Goal: Task Accomplishment & Management: Manage account settings

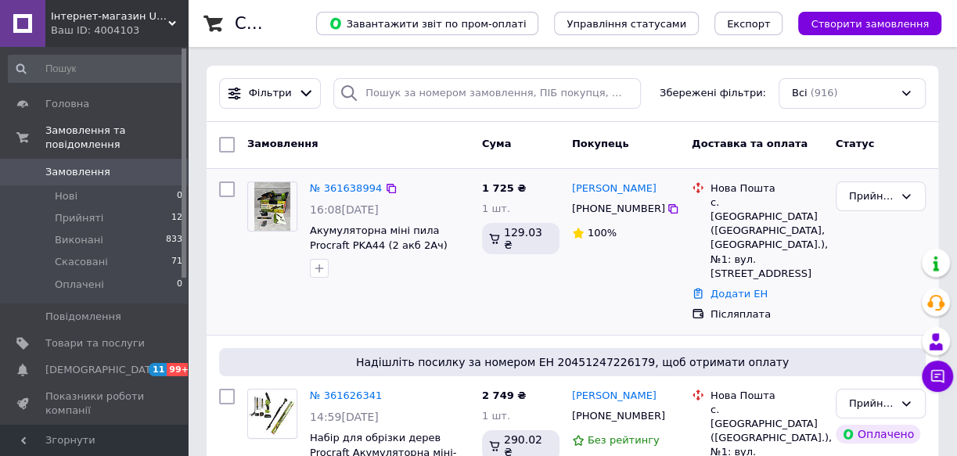
click at [270, 212] on img at bounding box center [272, 206] width 37 height 49
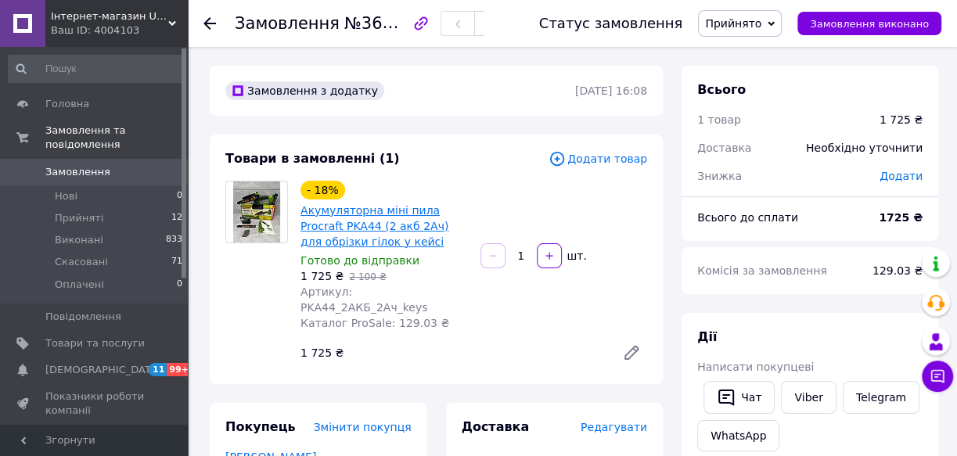
click at [351, 234] on link "Акумуляторна міні пила Procraft PKA44 (2 акб 2Ач) для обрізки гілок у кейсі" at bounding box center [374, 226] width 148 height 44
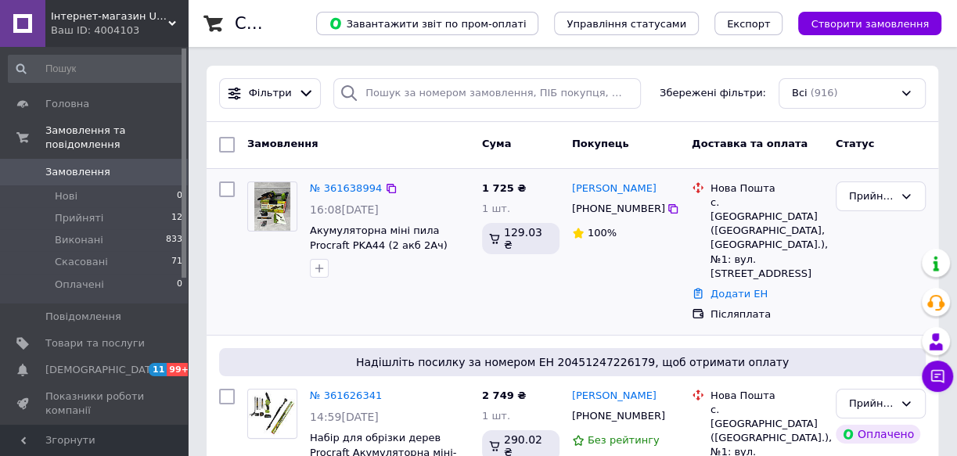
click at [275, 209] on img at bounding box center [272, 206] width 37 height 49
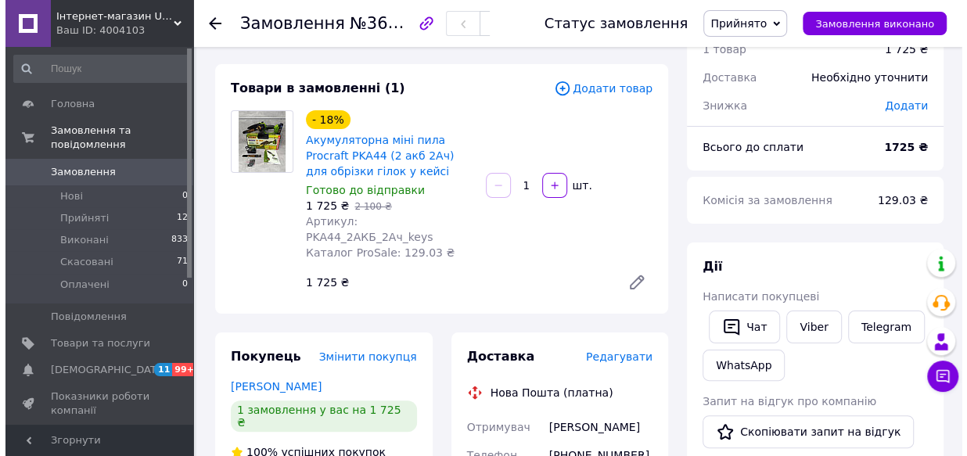
scroll to position [142, 0]
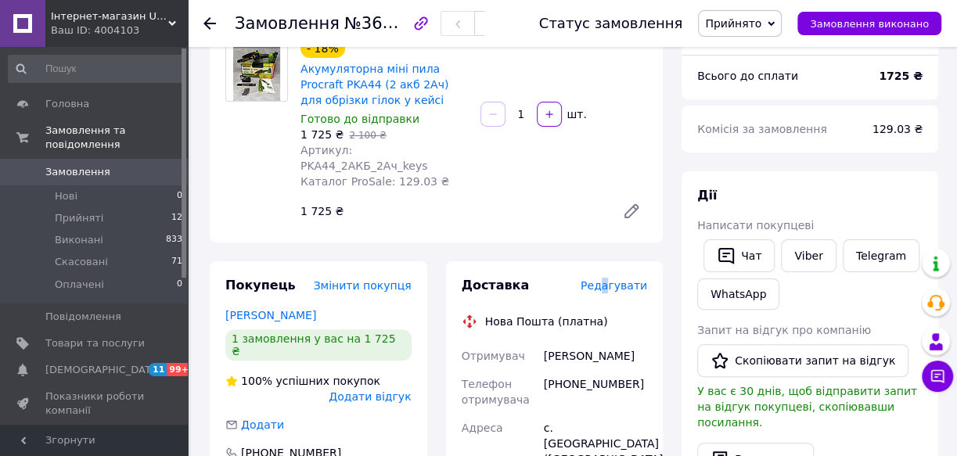
click at [612, 279] on span "Редагувати" at bounding box center [614, 285] width 67 height 13
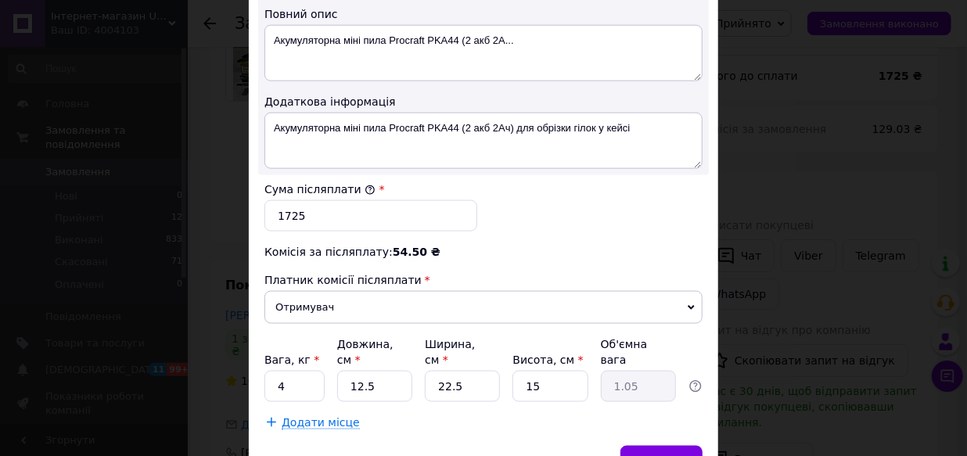
scroll to position [910, 0]
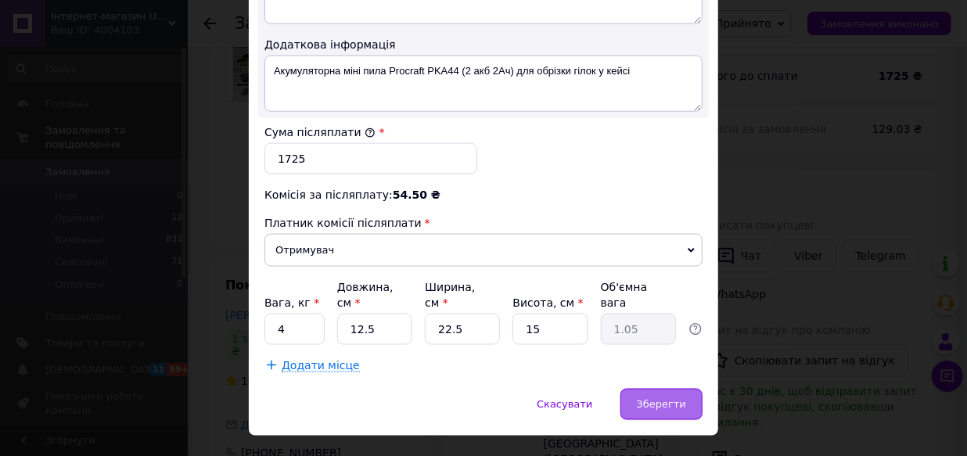
click at [652, 398] on span "Зберегти" at bounding box center [661, 404] width 49 height 12
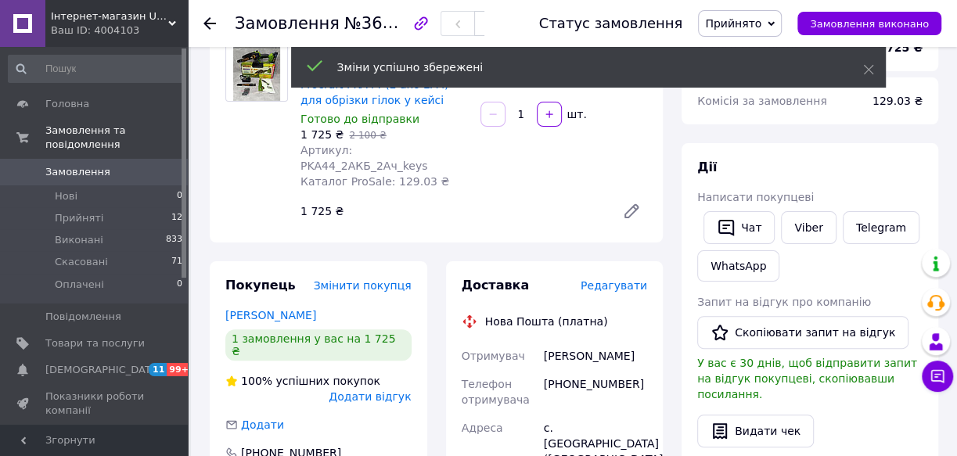
scroll to position [70, 0]
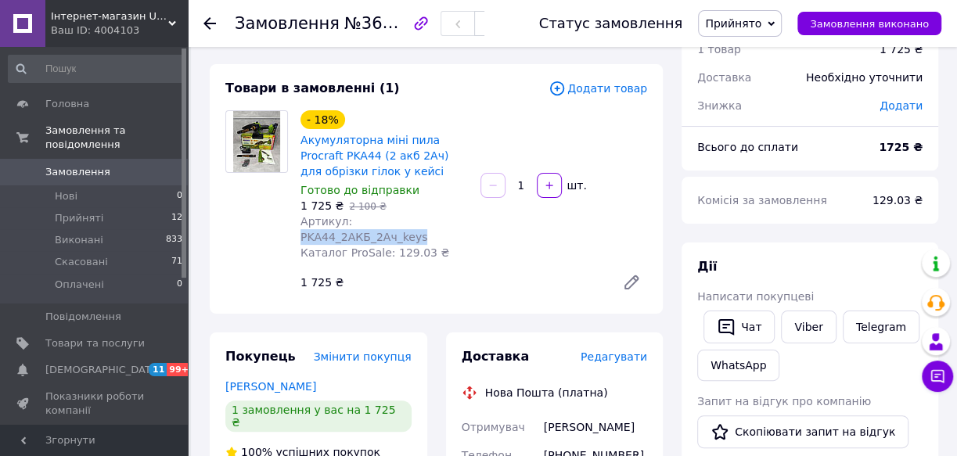
copy span "PKA44_2АКБ_2Ач_keys"
drag, startPoint x: 343, startPoint y: 219, endPoint x: 477, endPoint y: 225, distance: 134.7
click at [477, 225] on div "- 18% Акумуляторна міні пила Procraft PKA44 (2 акб 2Ач) для обрізки гілок у кей…" at bounding box center [473, 204] width 359 height 194
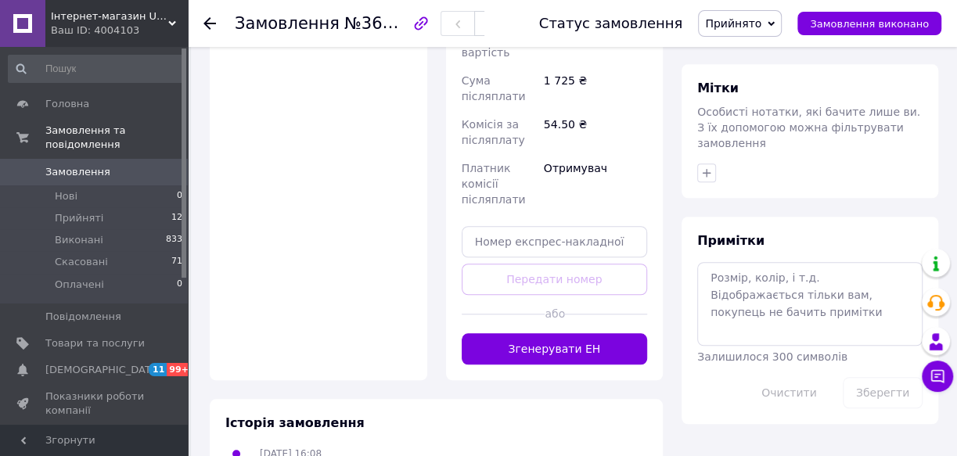
scroll to position [782, 0]
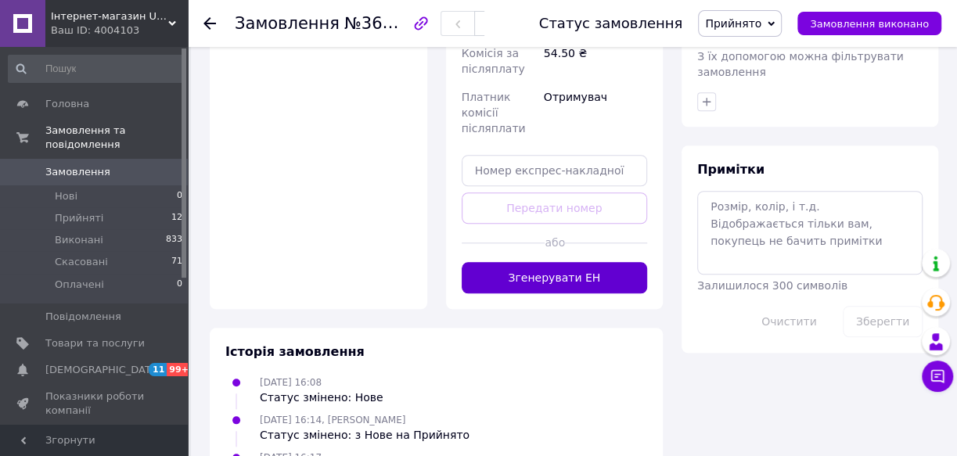
click at [551, 274] on button "Згенерувати ЕН" at bounding box center [555, 277] width 186 height 31
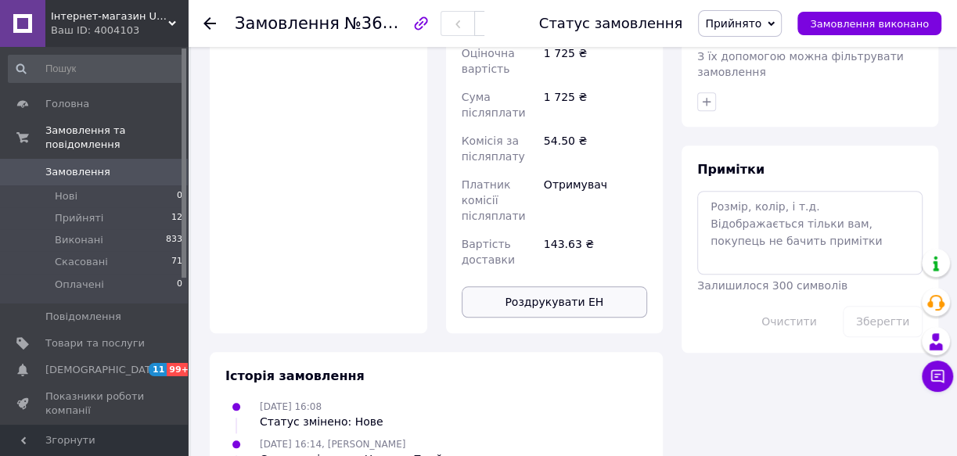
click at [586, 304] on button "Роздрукувати ЕН" at bounding box center [555, 301] width 186 height 31
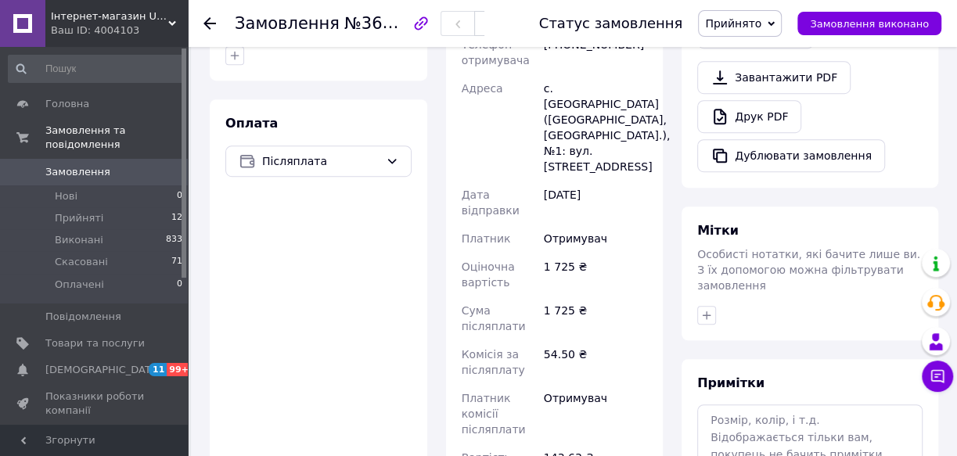
scroll to position [711, 0]
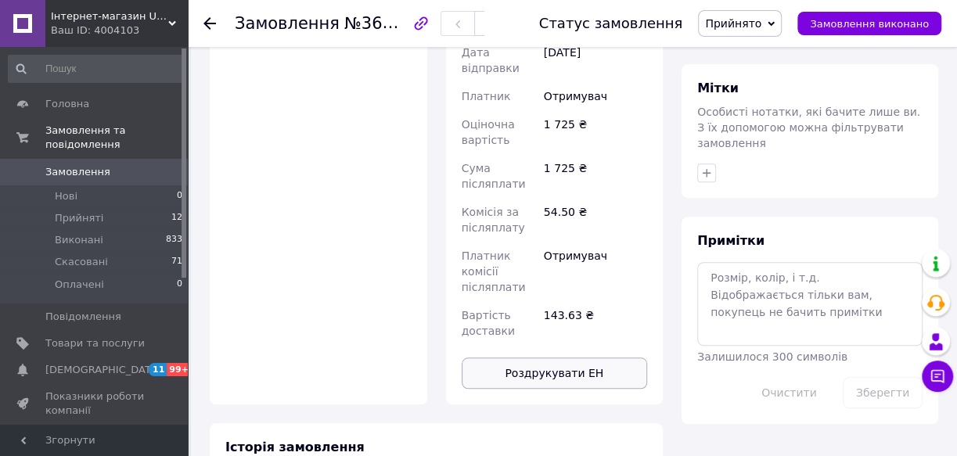
click at [567, 372] on button "Роздрукувати ЕН" at bounding box center [555, 373] width 186 height 31
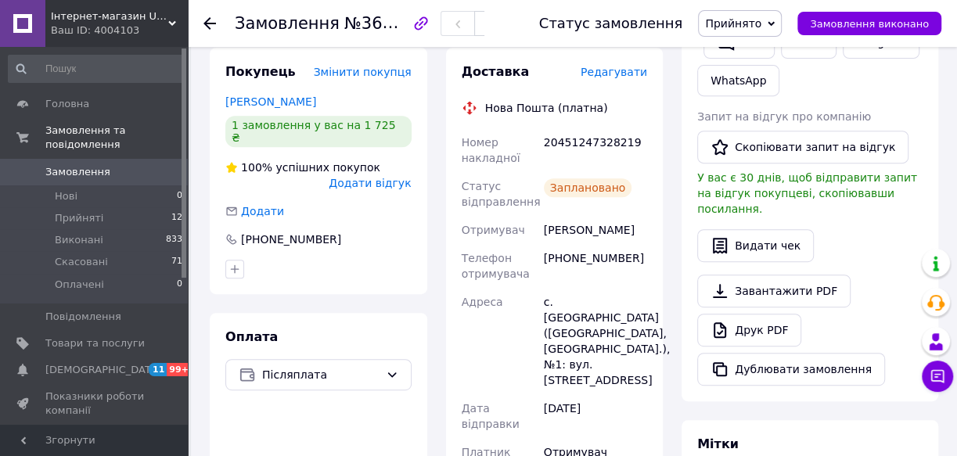
scroll to position [284, 0]
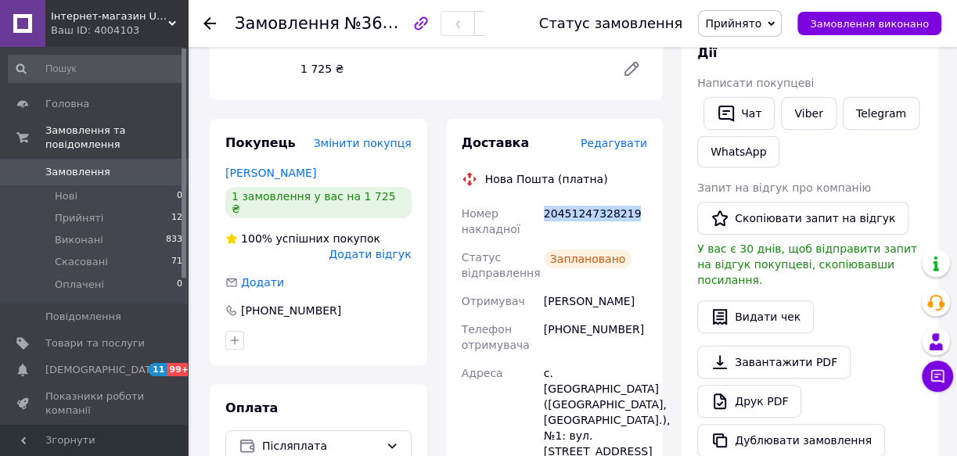
copy div "20451247328219"
drag, startPoint x: 542, startPoint y: 195, endPoint x: 642, endPoint y: 201, distance: 99.6
click at [642, 201] on div "20451247328219" at bounding box center [596, 222] width 110 height 44
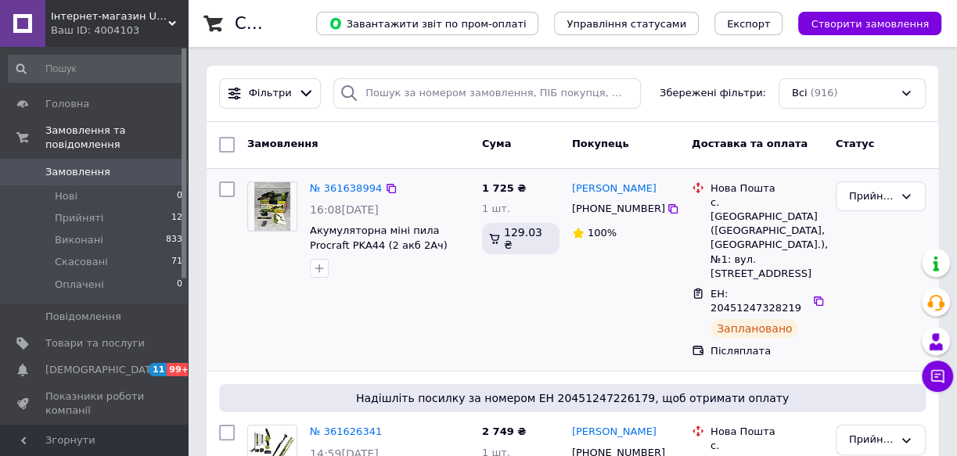
scroll to position [70, 0]
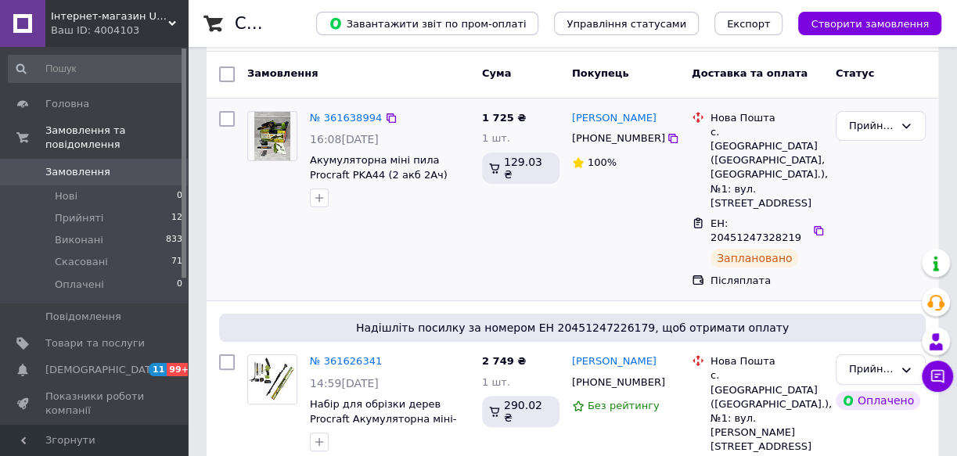
click at [278, 138] on img at bounding box center [272, 136] width 37 height 49
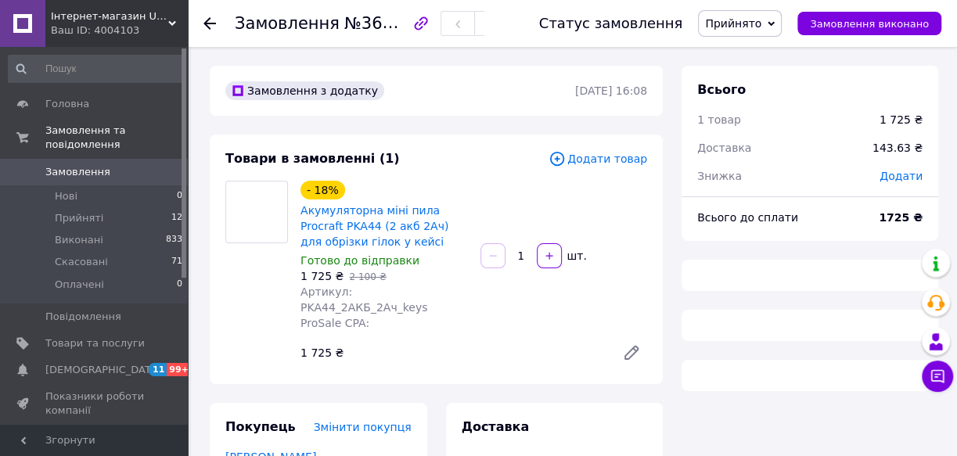
scroll to position [142, 0]
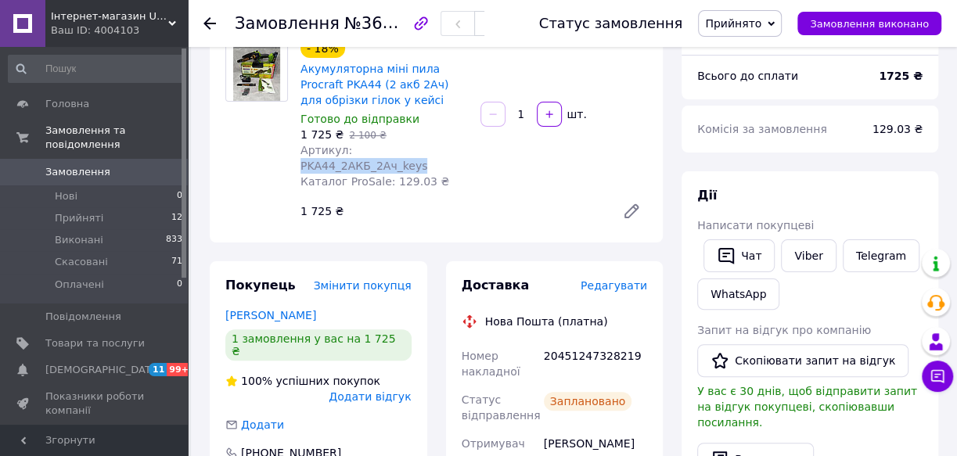
copy span "PKA44_2АКБ_2Ач_keys"
drag, startPoint x: 343, startPoint y: 149, endPoint x: 472, endPoint y: 149, distance: 128.3
click at [472, 149] on div "- 18% Акумуляторна міні пила Procraft PKA44 (2 акб 2Ач) для обрізки гілок у кей…" at bounding box center [384, 114] width 180 height 156
click at [559, 142] on div "- 18% Акумуляторна міні пила Procraft PKA44 (2 акб 2Ач) для обрізки гілок у кей…" at bounding box center [473, 133] width 359 height 194
copy span "PKA44_2АКБ_2Ач_keys"
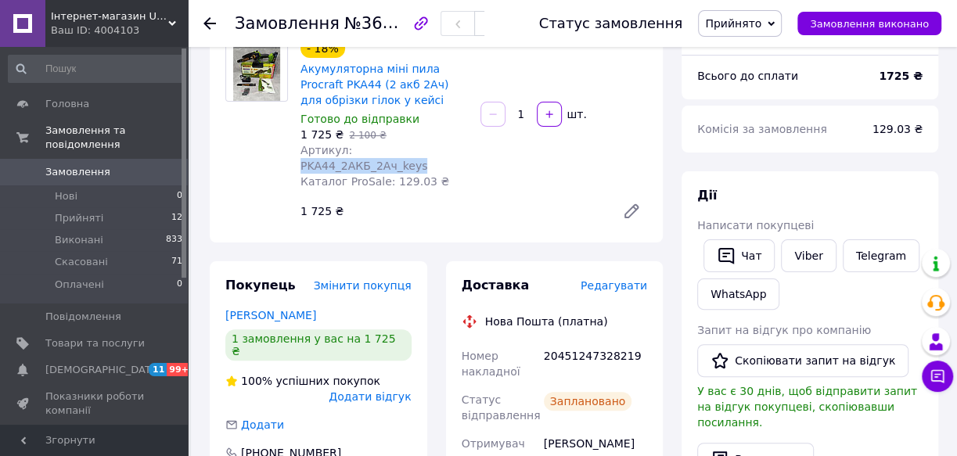
drag, startPoint x: 343, startPoint y: 147, endPoint x: 475, endPoint y: 150, distance: 131.5
click at [475, 150] on div "- 18% Акумуляторна міні пила Procraft PKA44 (2 акб 2Ач) для обрізки гілок у кей…" at bounding box center [473, 133] width 359 height 194
click at [213, 20] on icon at bounding box center [209, 23] width 13 height 13
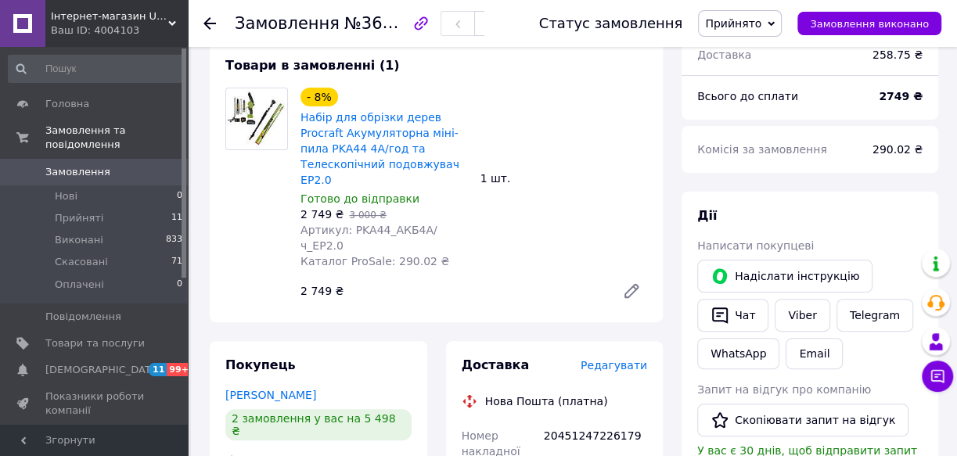
scroll to position [70, 0]
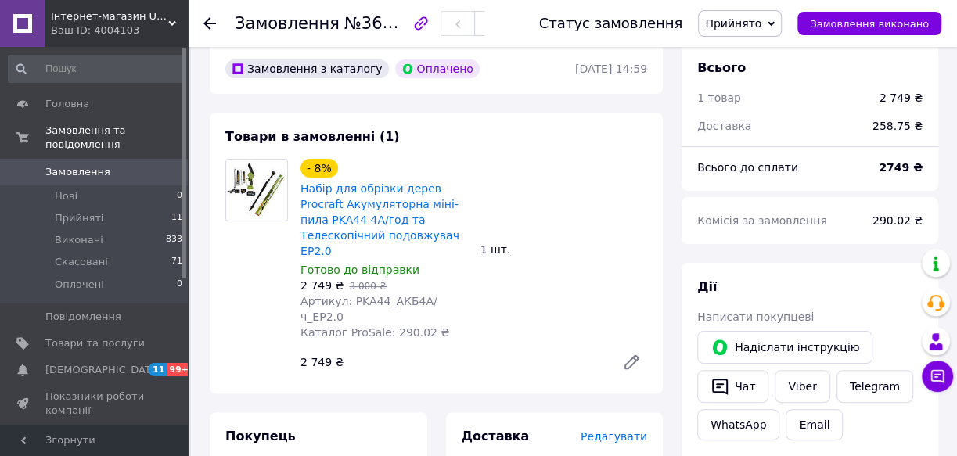
click at [207, 24] on use at bounding box center [209, 23] width 13 height 13
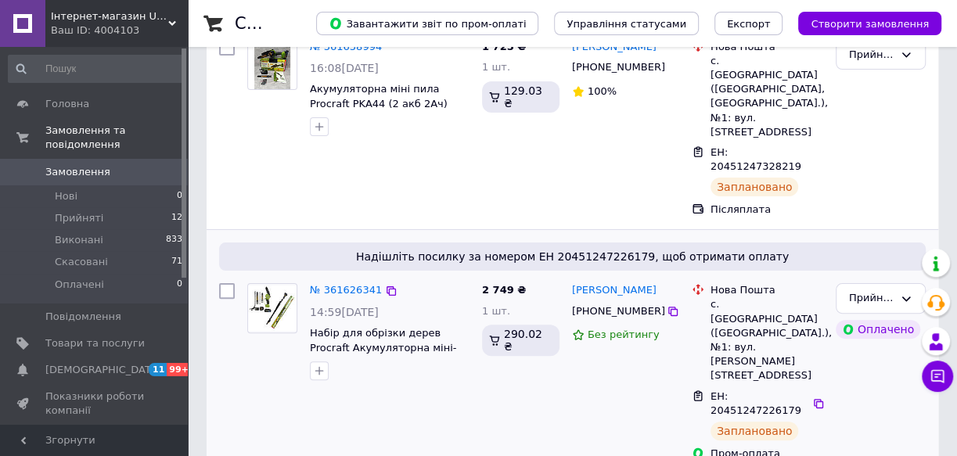
scroll to position [284, 0]
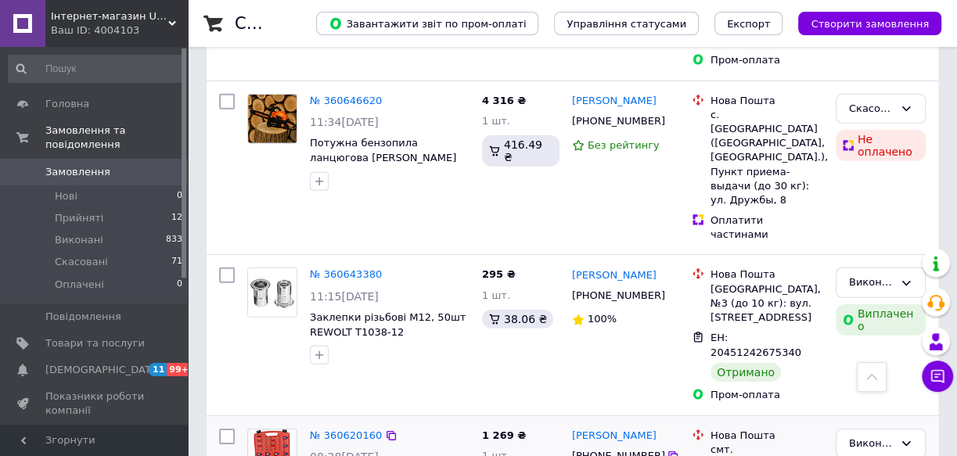
scroll to position [2971, 0]
